Goal: Task Accomplishment & Management: Use online tool/utility

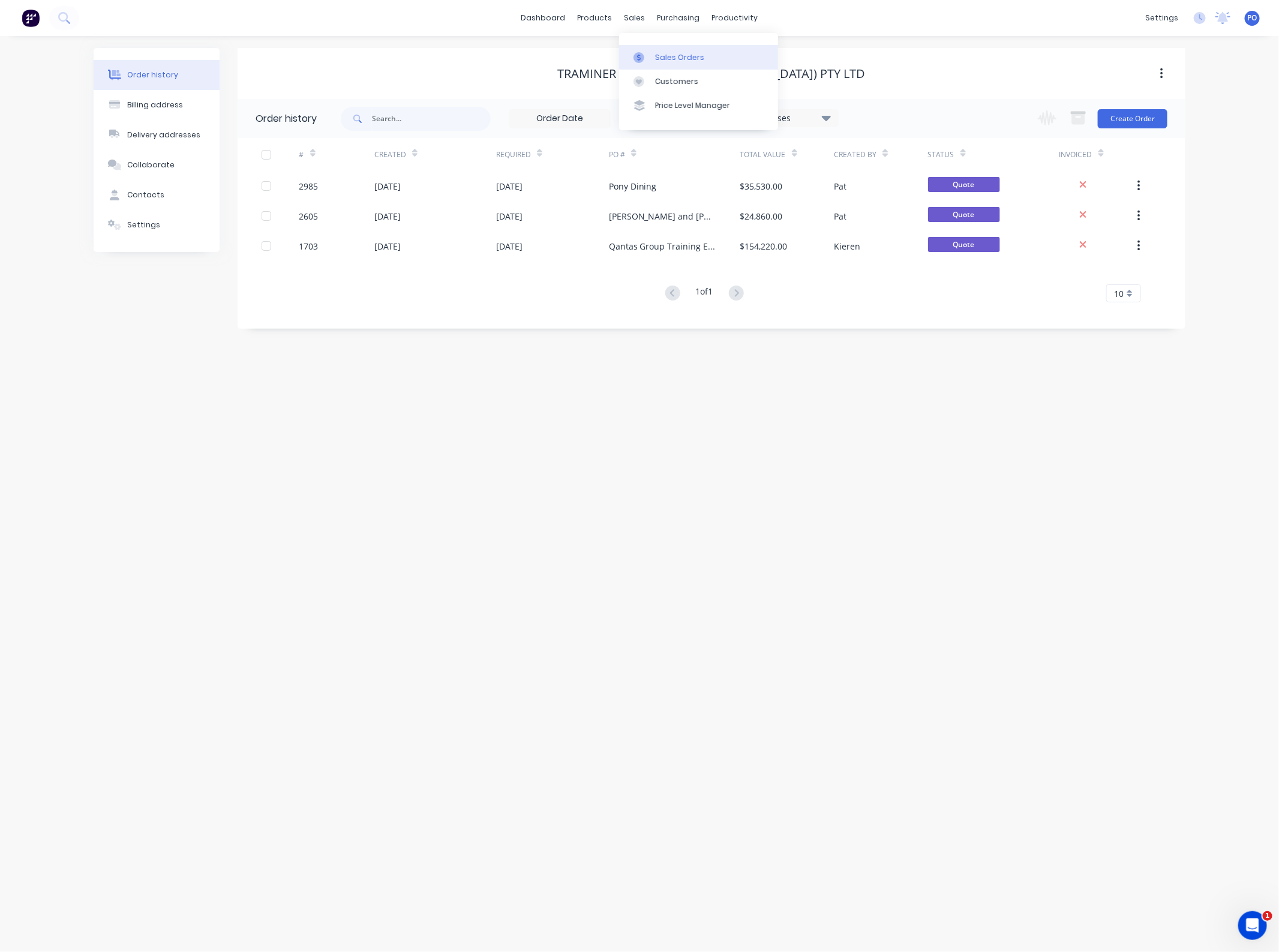
click at [649, 53] on div at bounding box center [642, 57] width 18 height 11
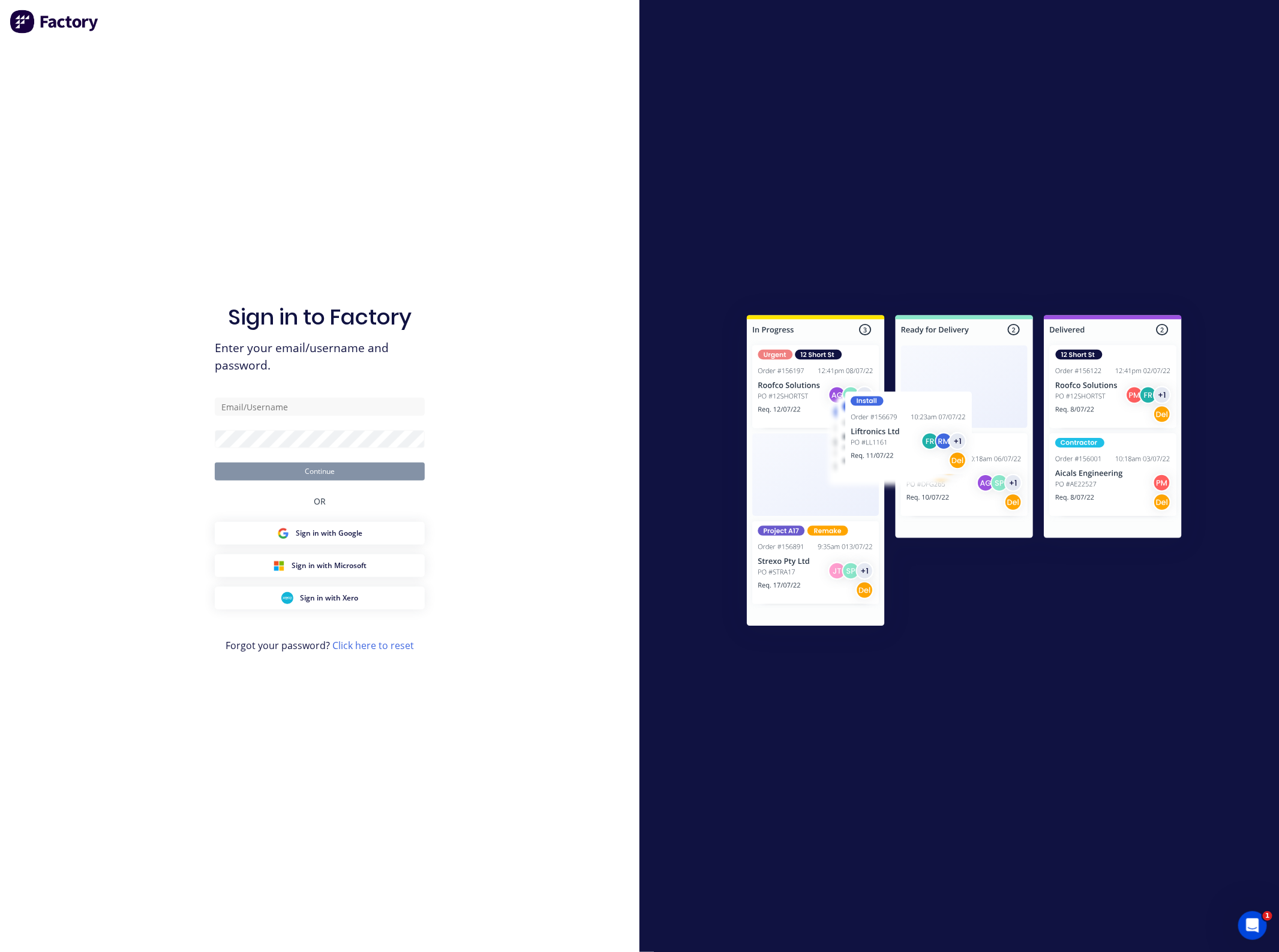
click at [151, 55] on div "Sign in to Factory Enter your email/username and password. Continue OR Sign in …" at bounding box center [319, 476] width 639 height 952
type input "[EMAIL_ADDRESS][DOMAIN_NAME]"
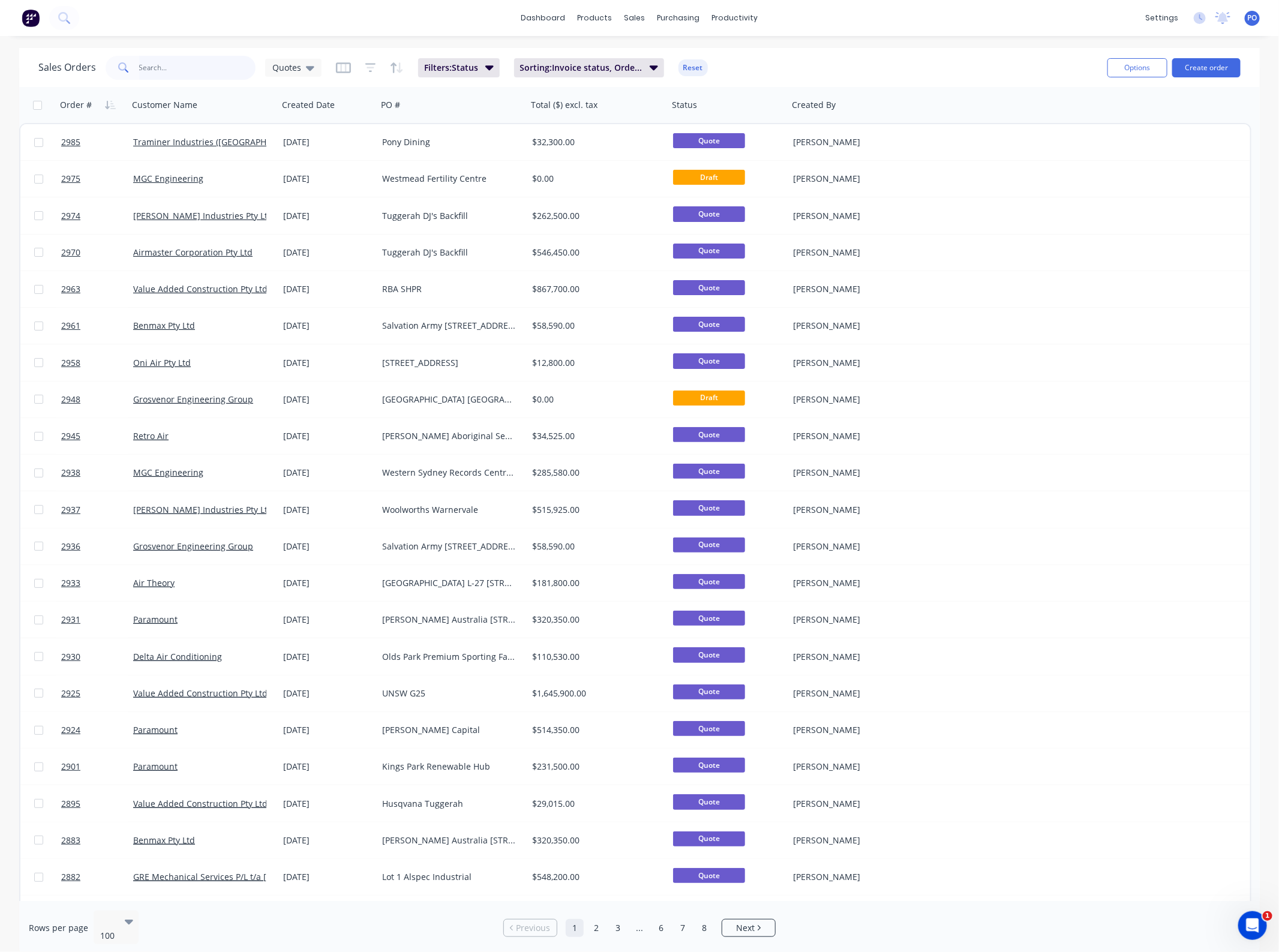
click at [188, 67] on input "text" at bounding box center [198, 68] width 117 height 24
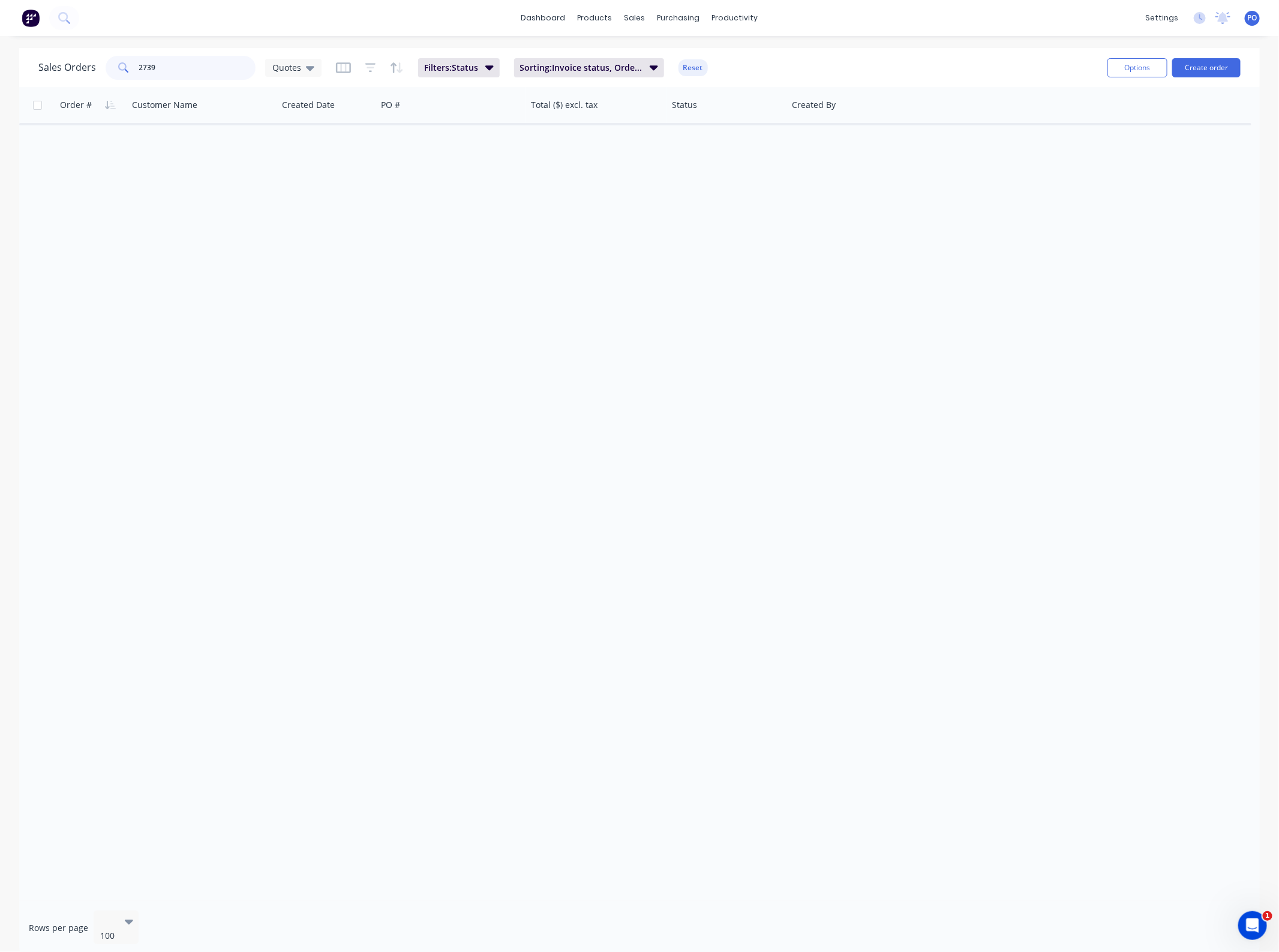
type input "2739"
drag, startPoint x: 76, startPoint y: 76, endPoint x: 7, endPoint y: 81, distance: 69.2
click at [7, 81] on div "Sales Orders 2739 Quotes Filters: Status Sorting: Invoice status, Order # Reset…" at bounding box center [639, 501] width 1279 height 907
drag, startPoint x: 186, startPoint y: 78, endPoint x: -75, endPoint y: 75, distance: 261.0
click at [0, 75] on html "dashboard products sales purchasing productivity dashboard products Product Cat…" at bounding box center [639, 476] width 1279 height 952
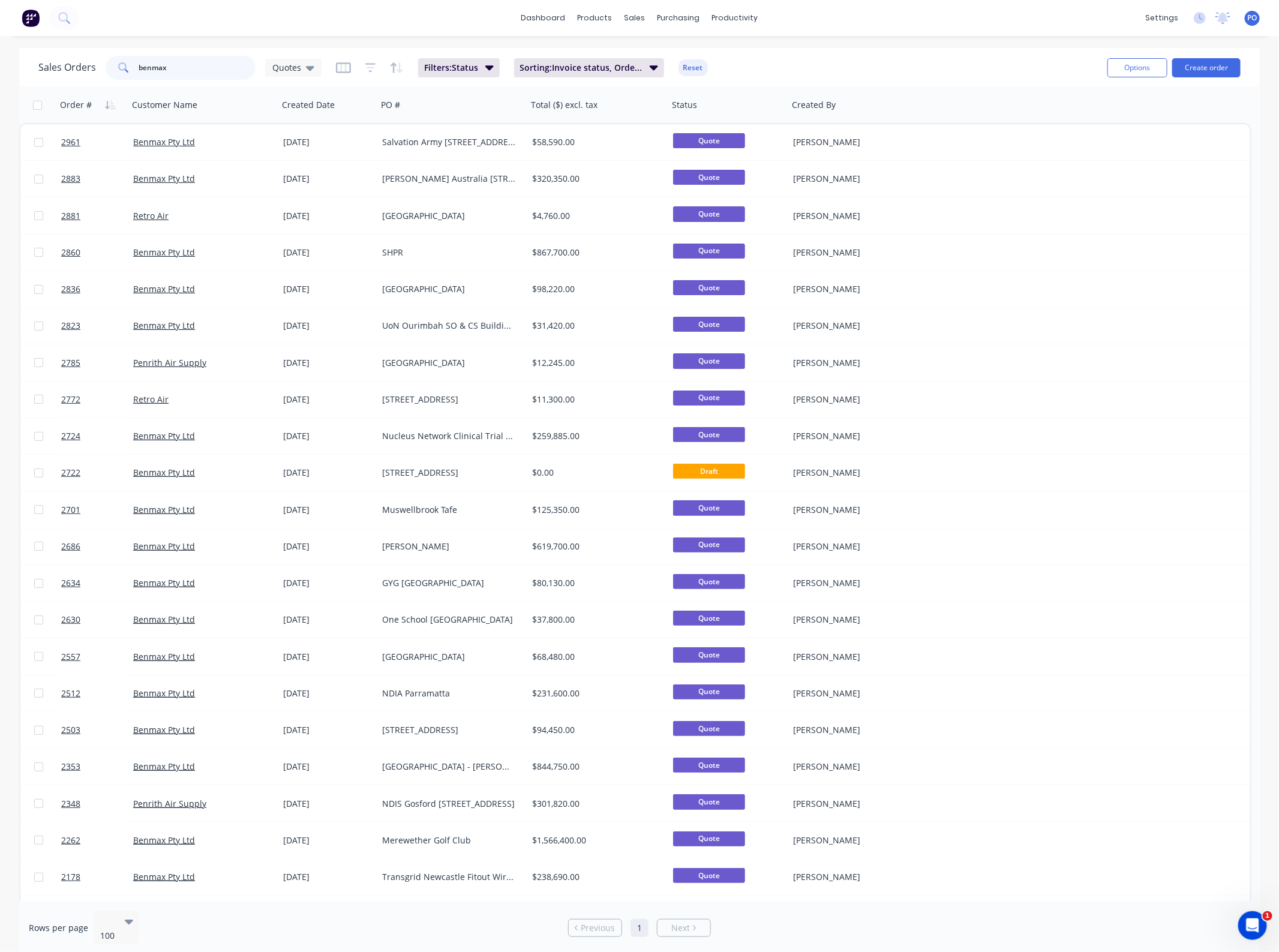
type input "benmax"
